Goal: Navigation & Orientation: Find specific page/section

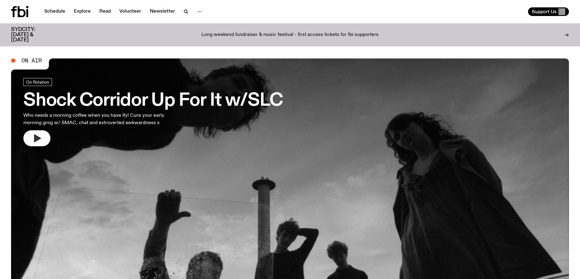
click at [36, 136] on icon "button" at bounding box center [37, 138] width 7 height 8
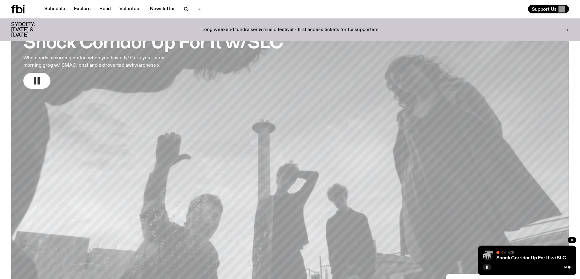
scroll to position [31, 0]
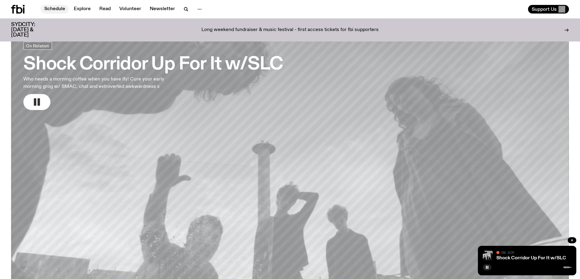
click at [58, 8] on link "Schedule" at bounding box center [55, 9] width 28 height 9
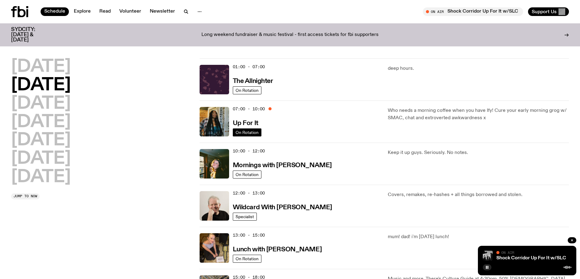
click at [243, 130] on link "On Rotation" at bounding box center [247, 133] width 29 height 8
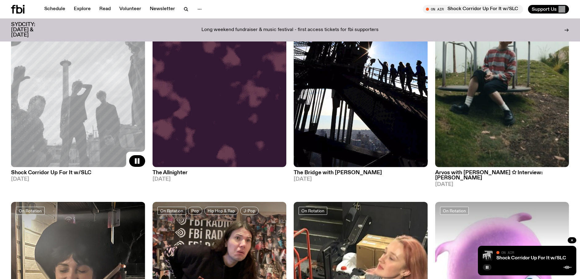
scroll to position [101, 0]
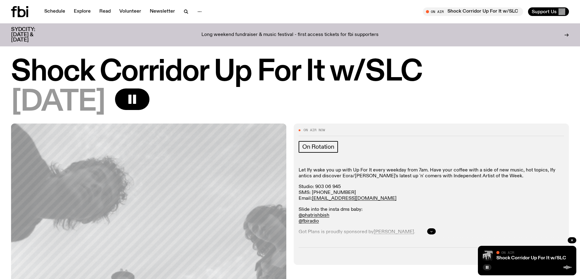
click at [428, 232] on button "button" at bounding box center [431, 232] width 9 height 6
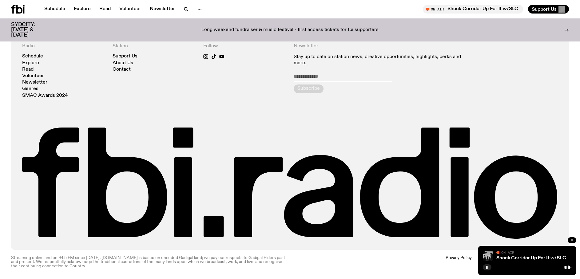
scroll to position [382, 0]
